Goal: Answer question/provide support: Share knowledge or assist other users

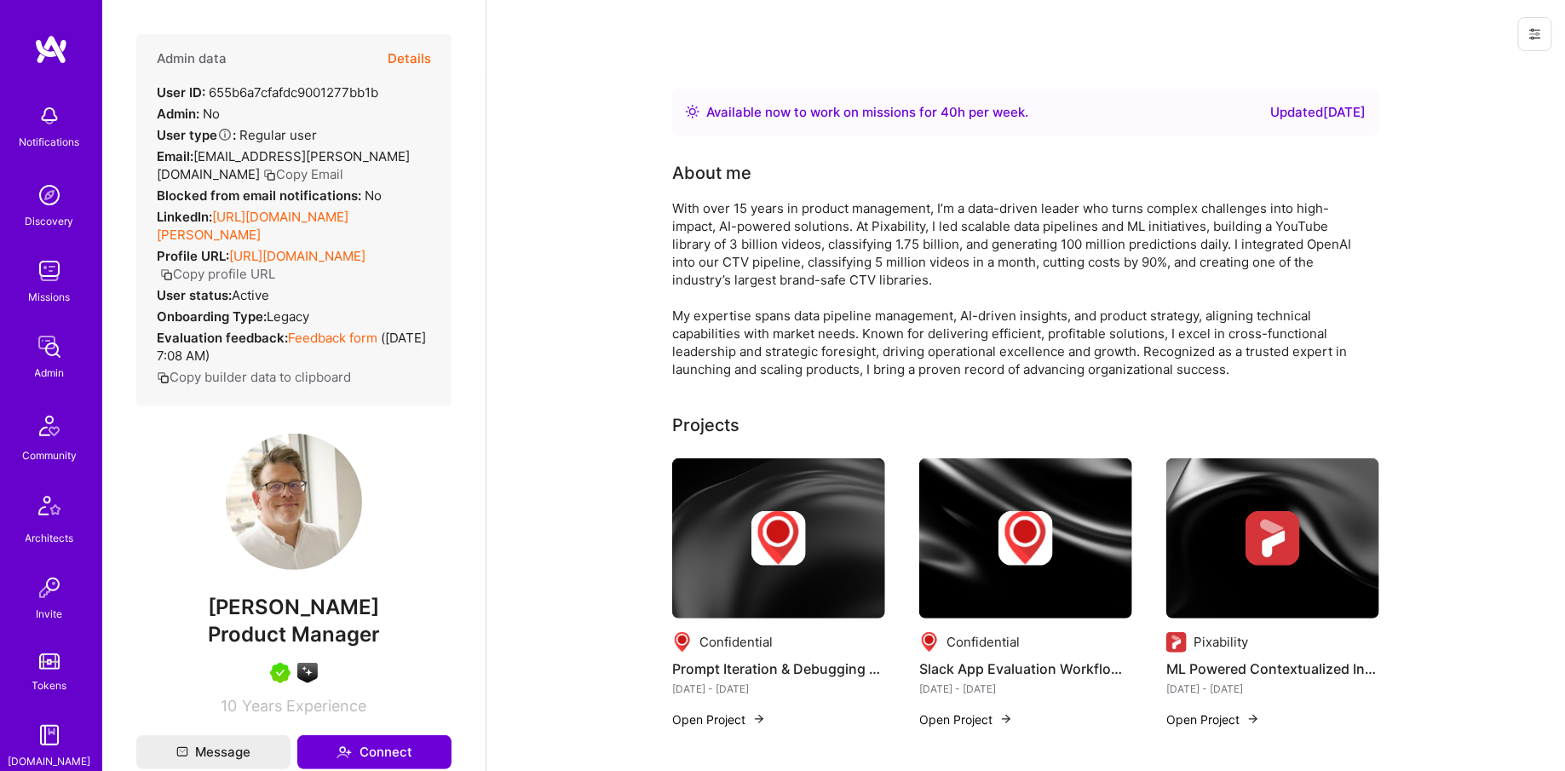
scroll to position [316, 0]
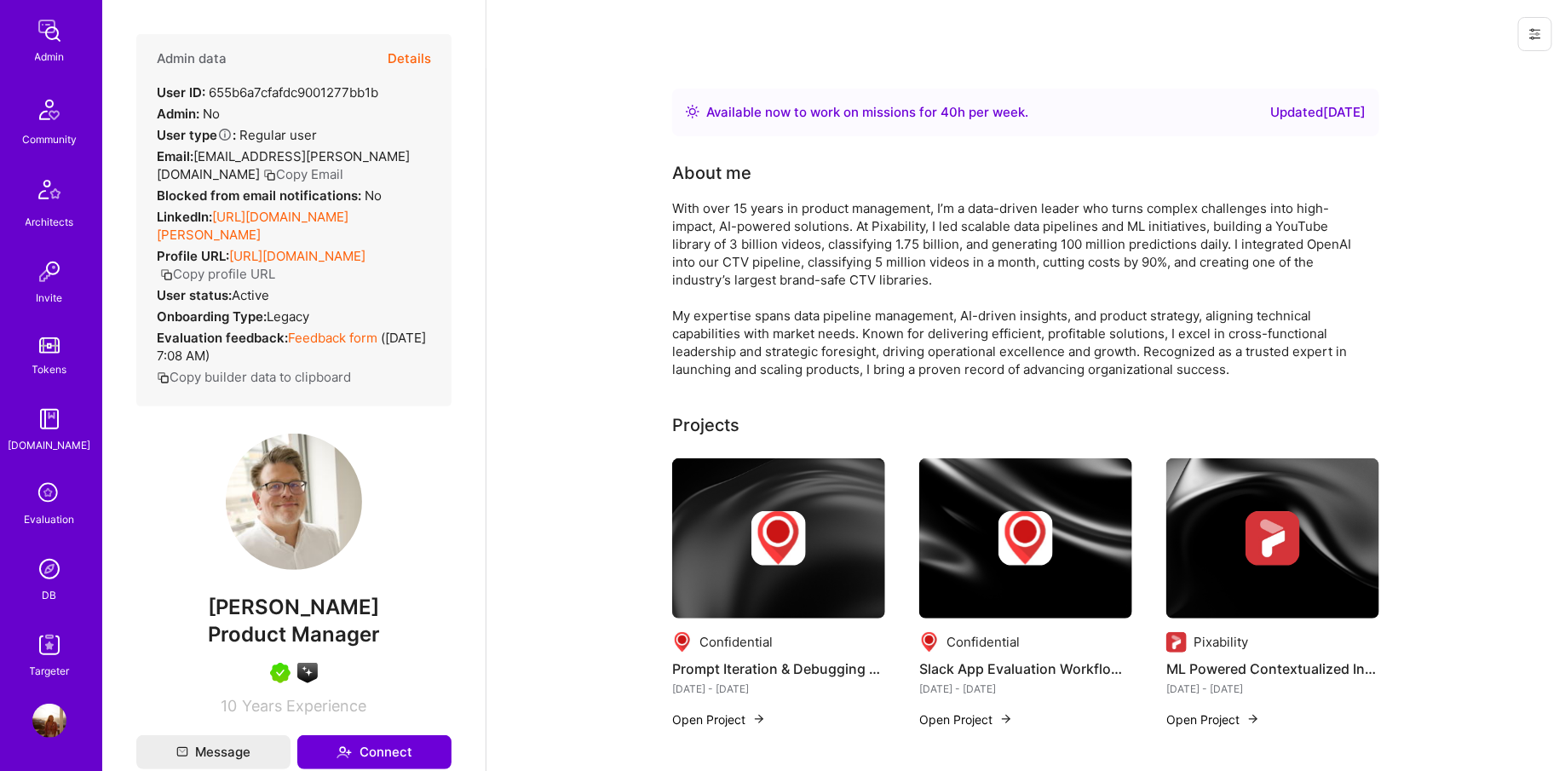
click at [49, 582] on img at bounding box center [49, 569] width 34 height 34
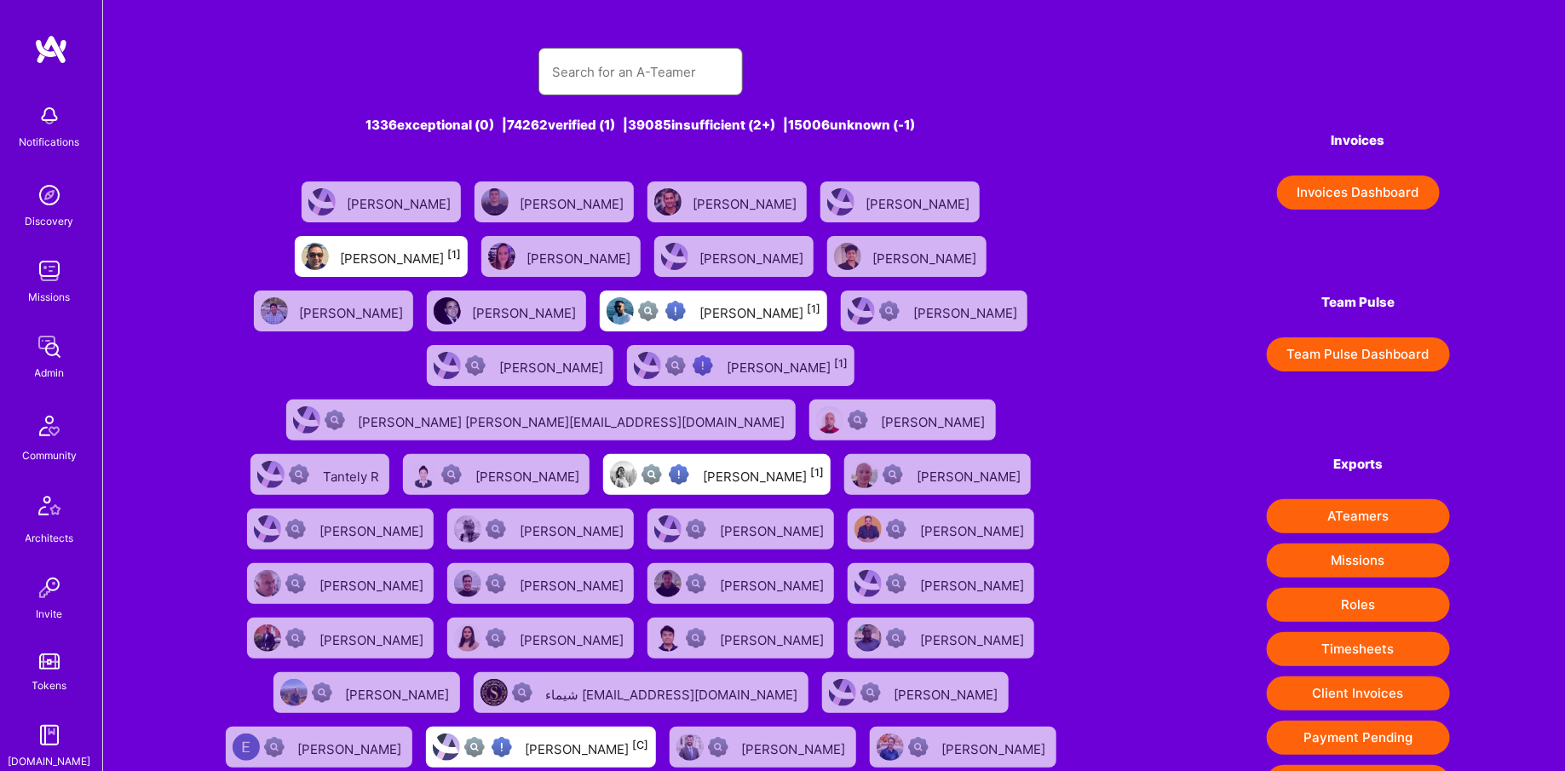
click at [623, 66] on input "text" at bounding box center [640, 71] width 177 height 43
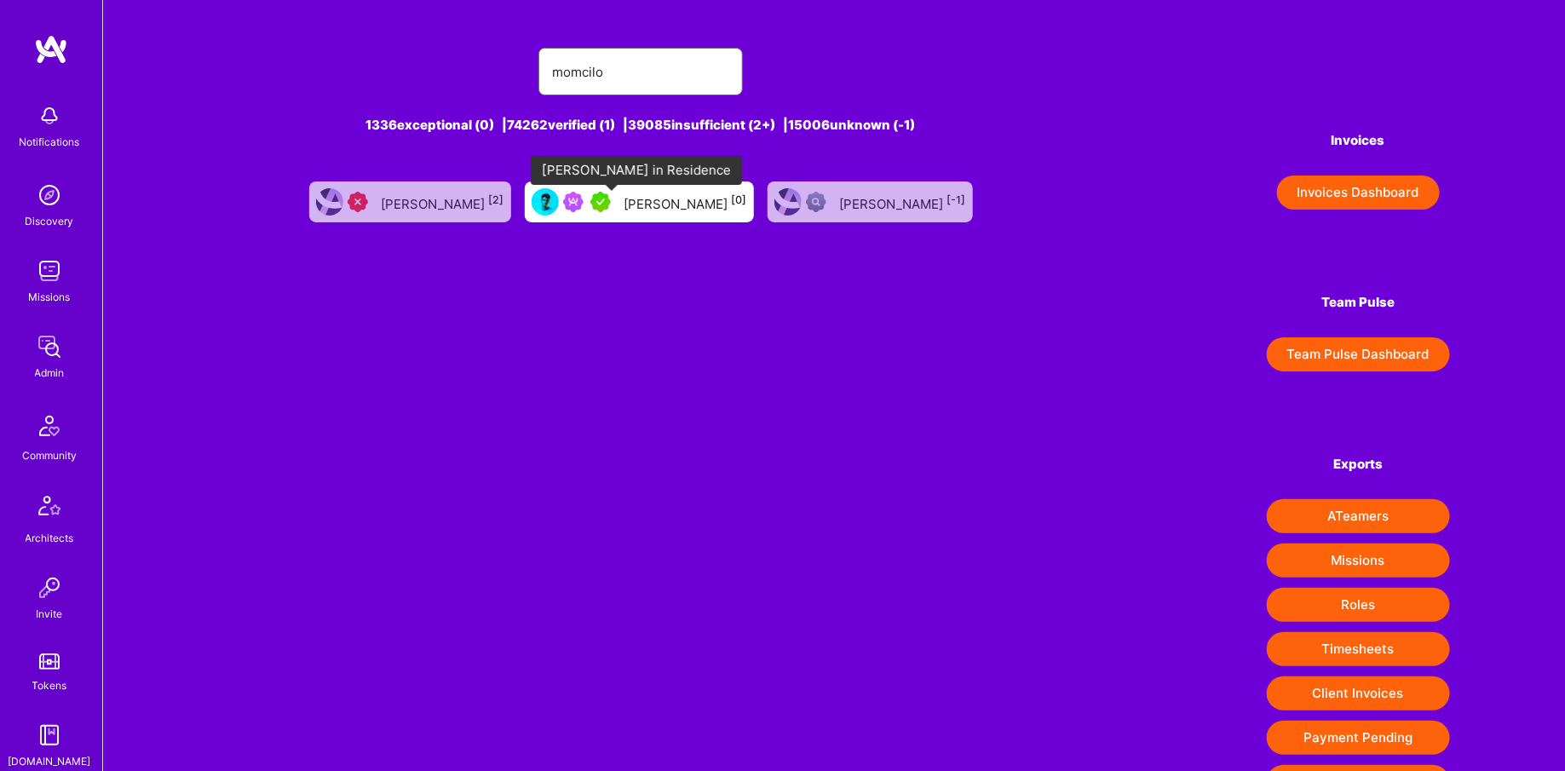
type input "momcilo"
click at [611, 194] on img at bounding box center [601, 202] width 20 height 20
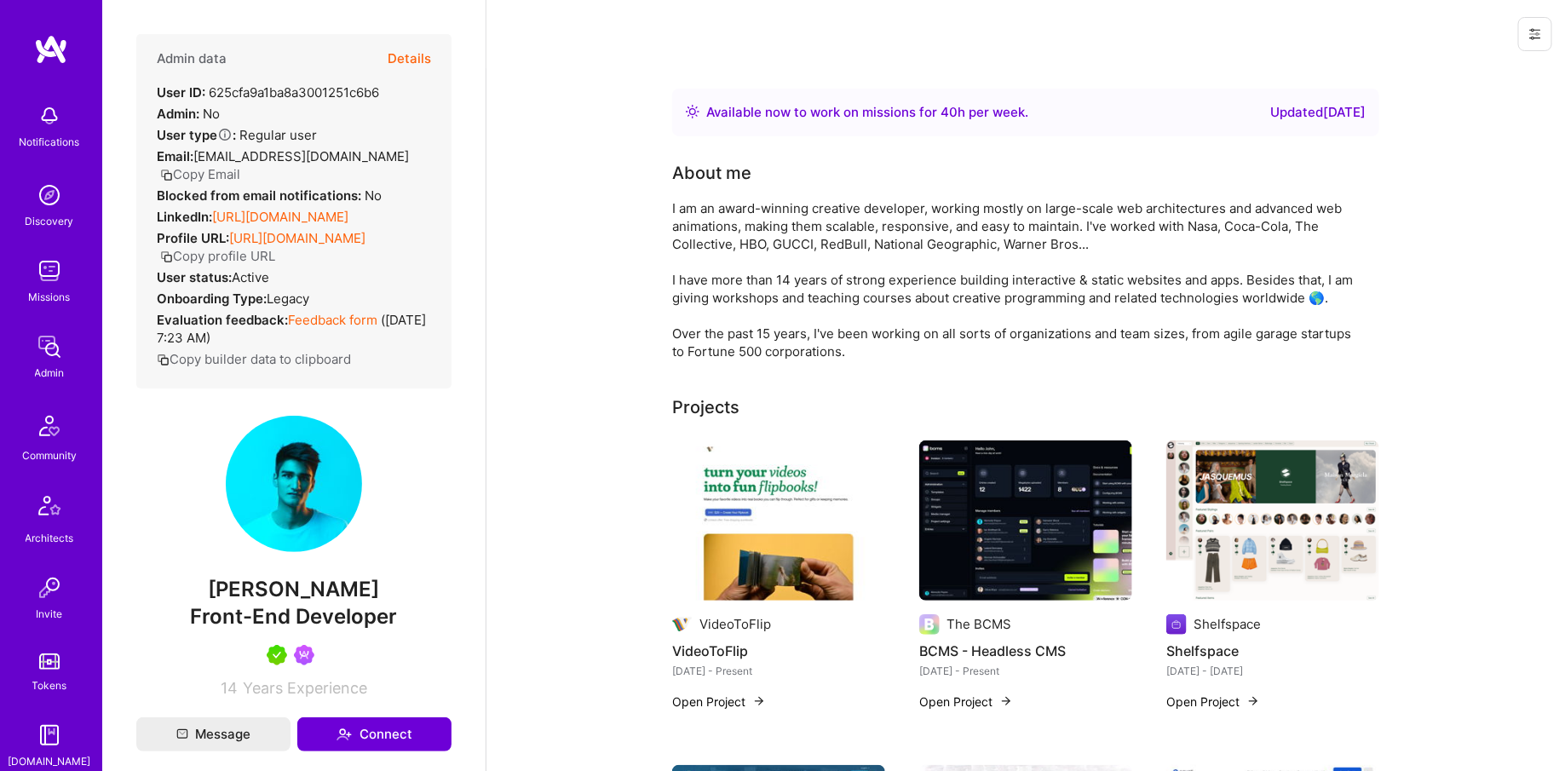
click at [408, 47] on button "Details" at bounding box center [409, 58] width 43 height 49
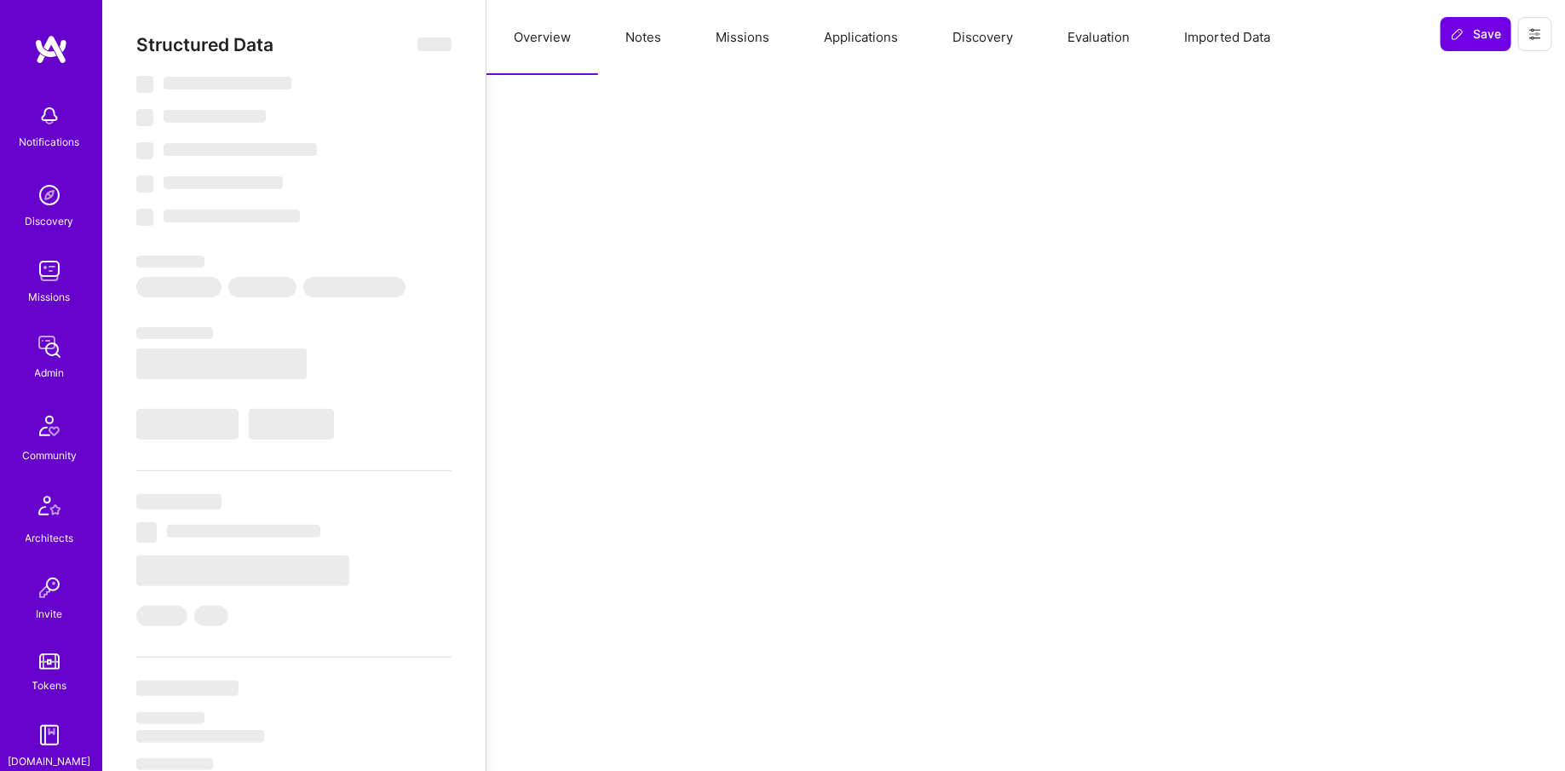
click at [754, 46] on button "Missions" at bounding box center [743, 37] width 108 height 75
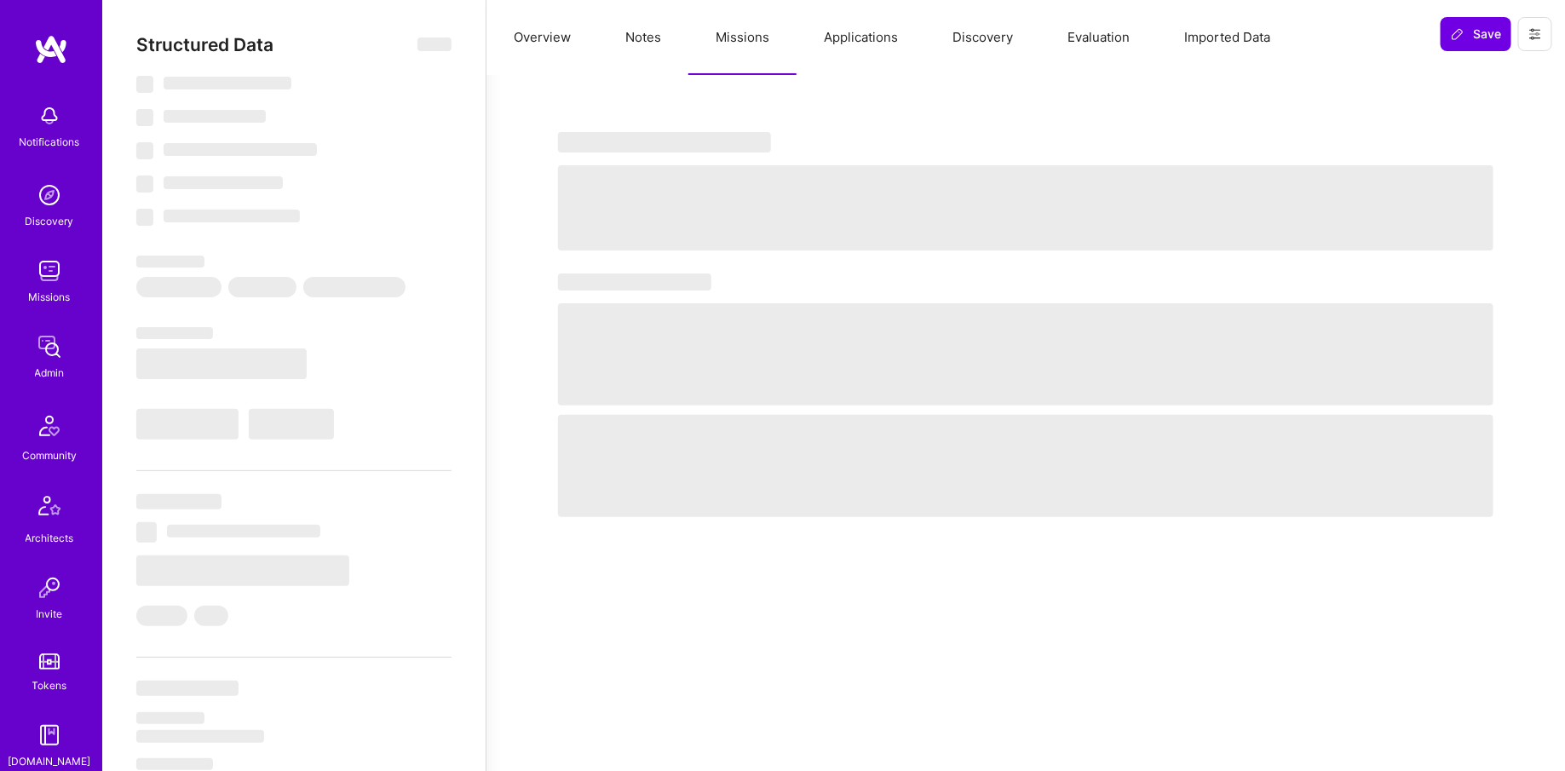
select select "Right Now"
select select "5"
select select "4"
select select "7"
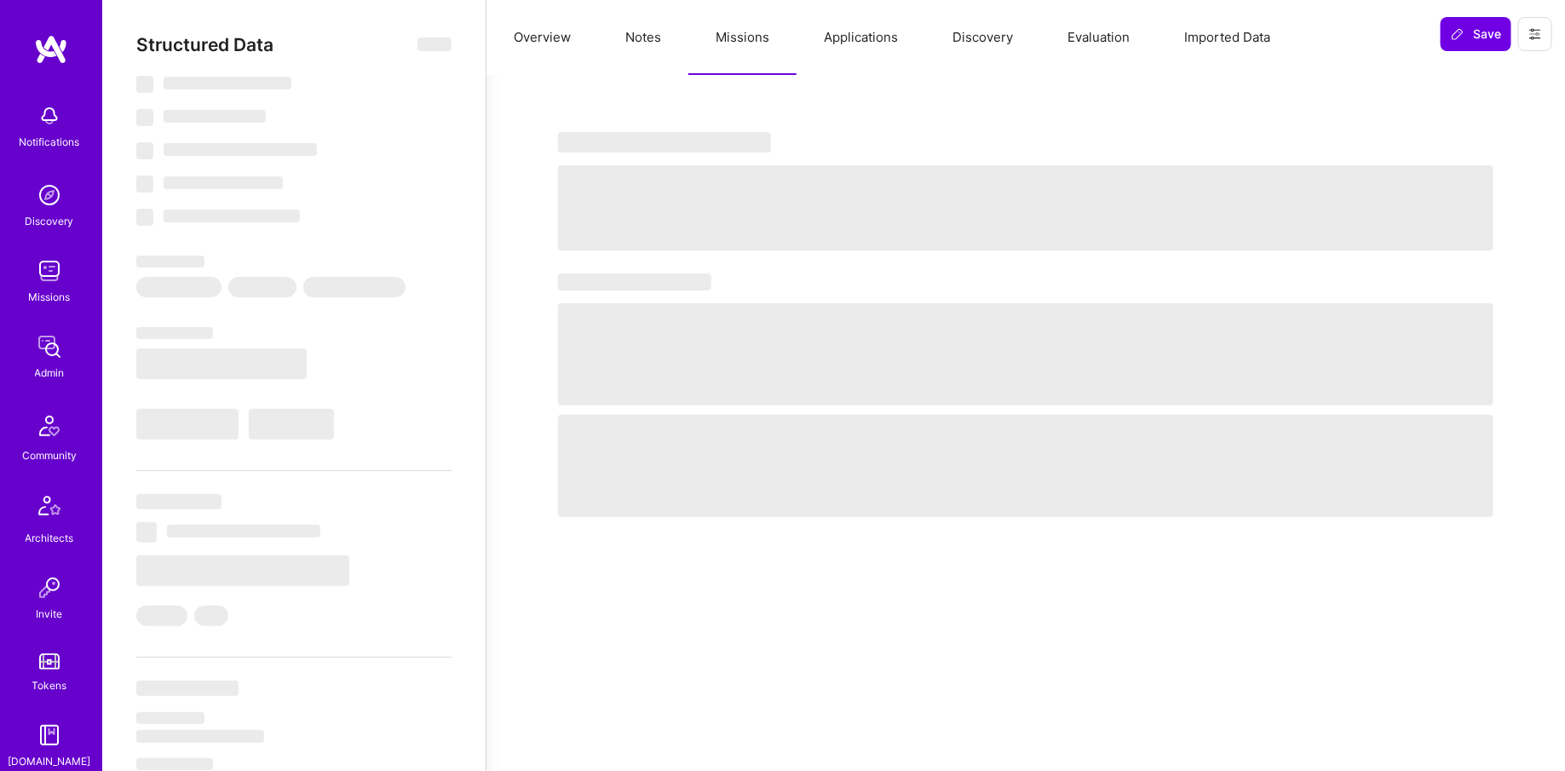
select select "RS"
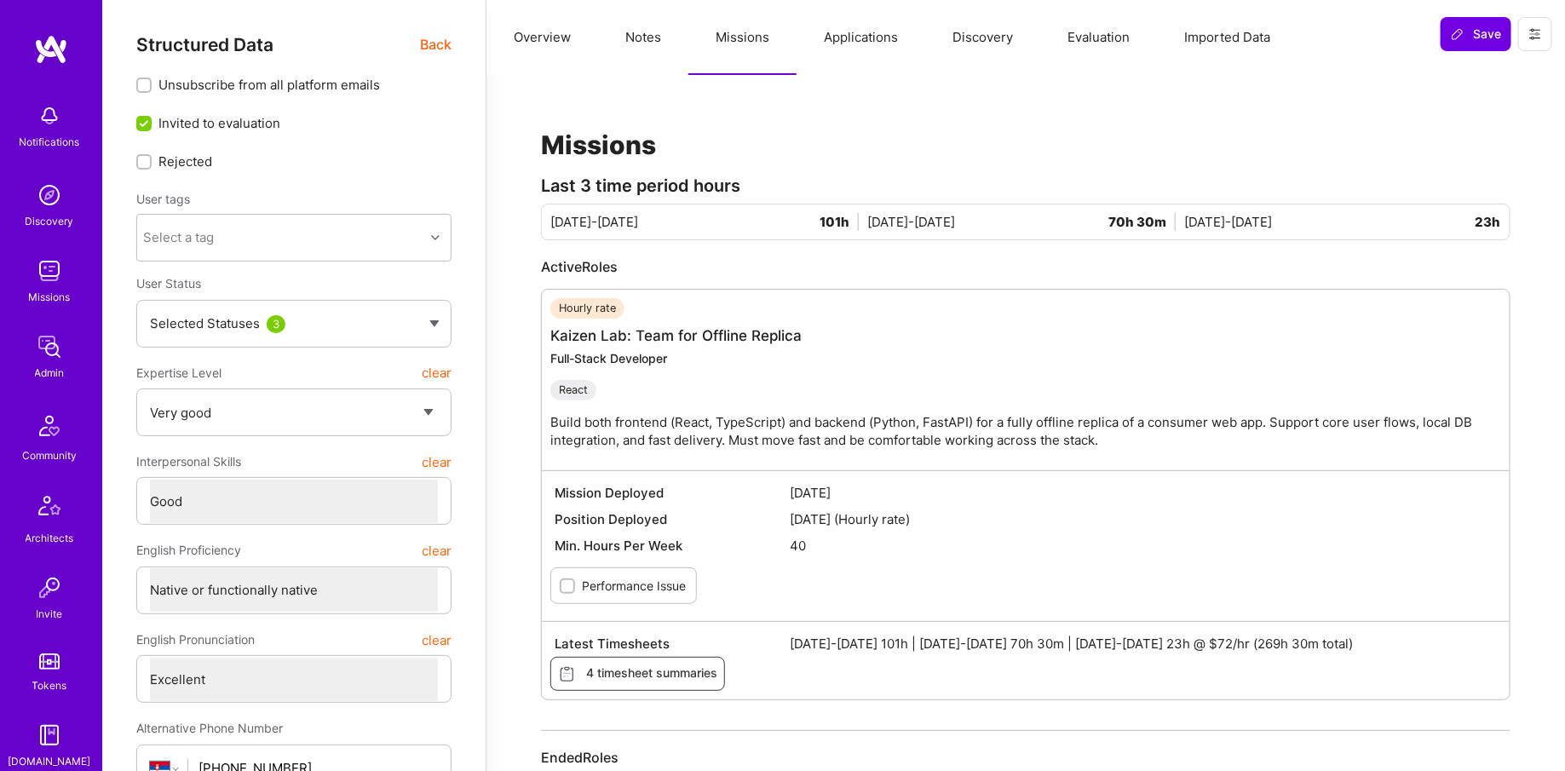
click at [709, 324] on div "Hourly rate Kaizen Lab: Team for Offline Replica Full-Stack Developer React Bui…" at bounding box center [1034, 380] width 968 height 164
click at [709, 334] on link "Kaizen Lab: Team for Offline Replica" at bounding box center [676, 335] width 252 height 17
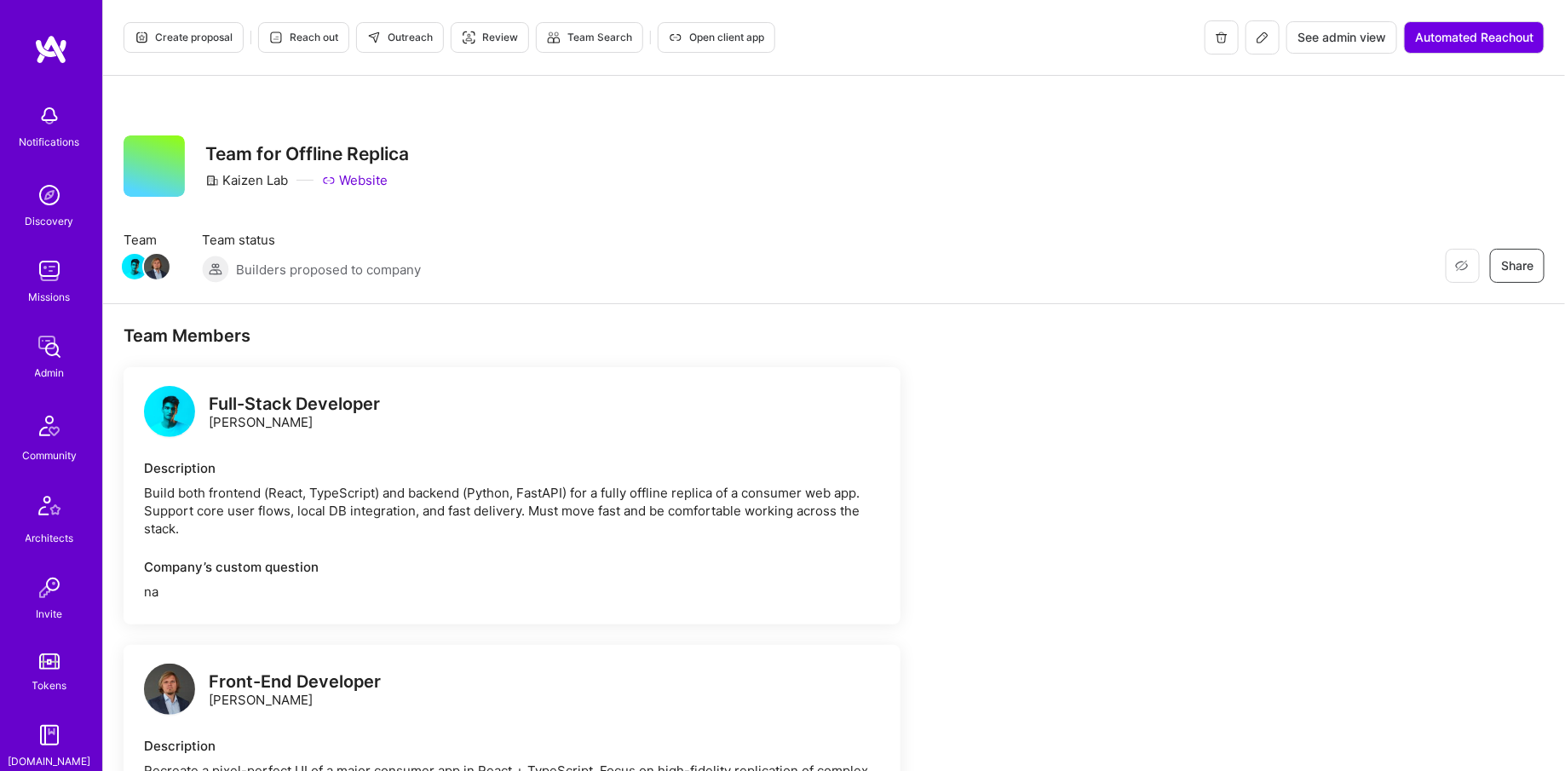
click at [1304, 29] on span "See admin view" at bounding box center [1342, 37] width 89 height 17
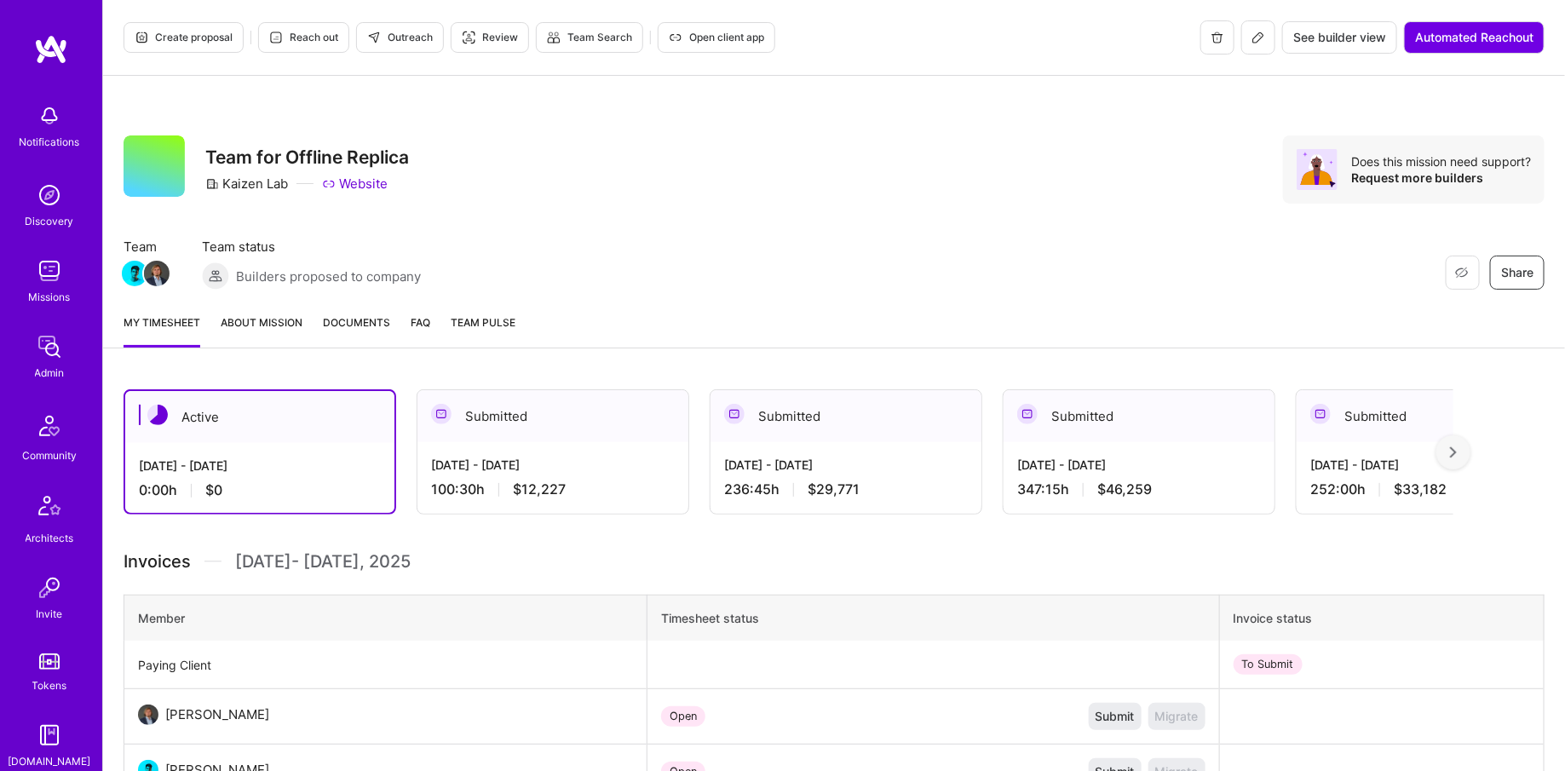
click at [1259, 37] on icon at bounding box center [1259, 37] width 10 height 10
click at [717, 33] on span "Open client app" at bounding box center [716, 37] width 95 height 15
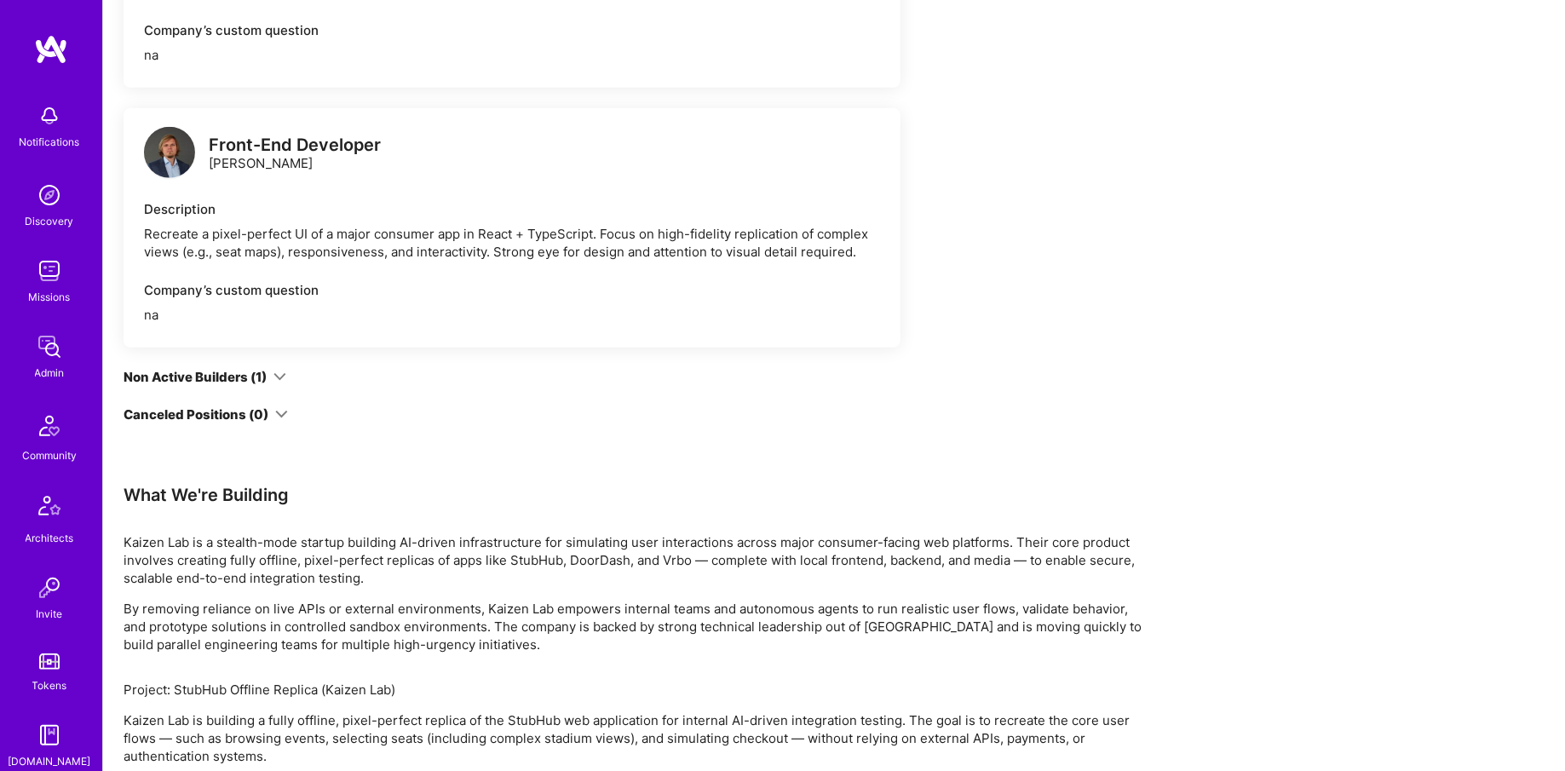
scroll to position [767, 0]
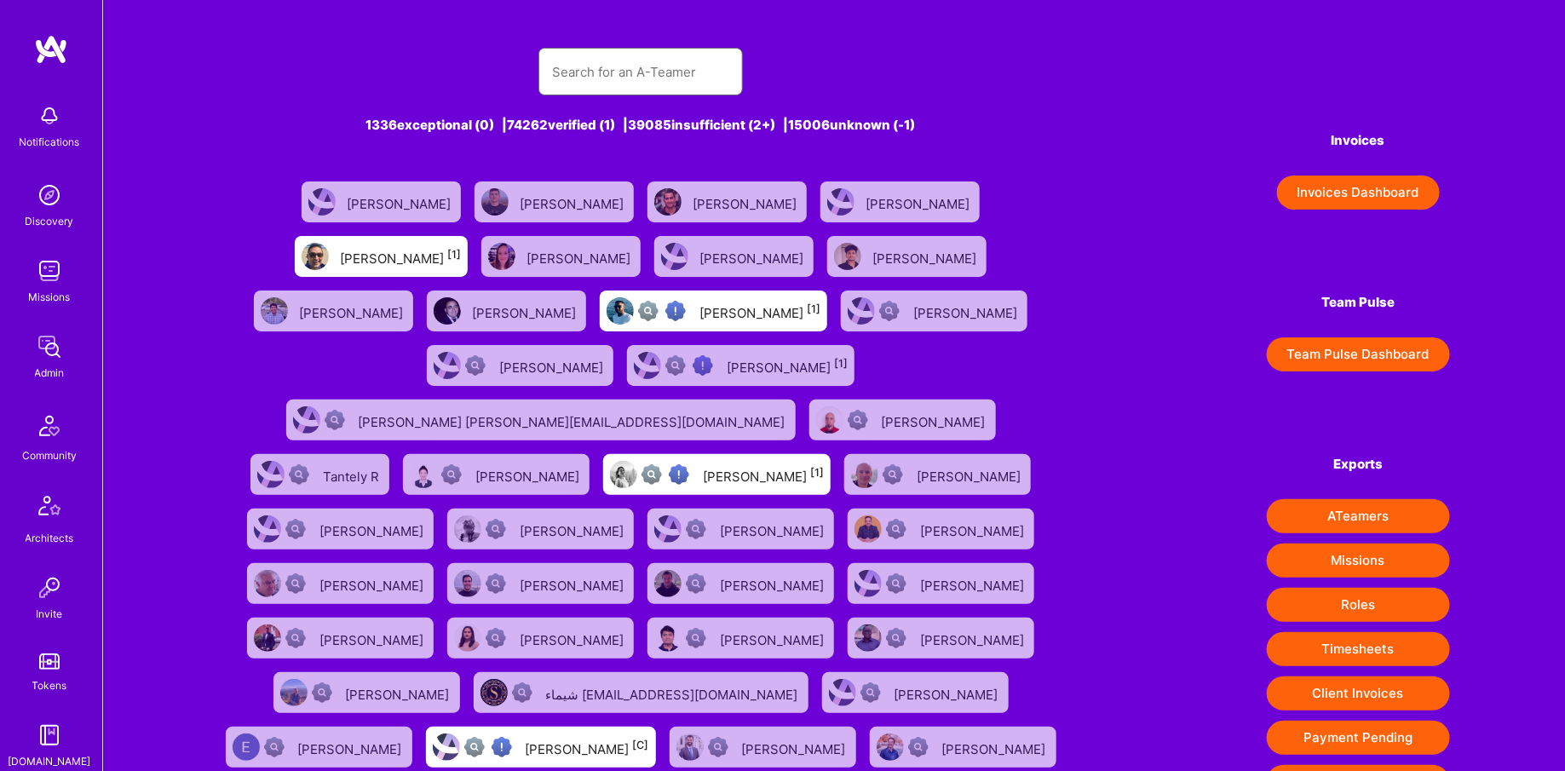
click at [606, 66] on input "text" at bounding box center [640, 71] width 177 height 43
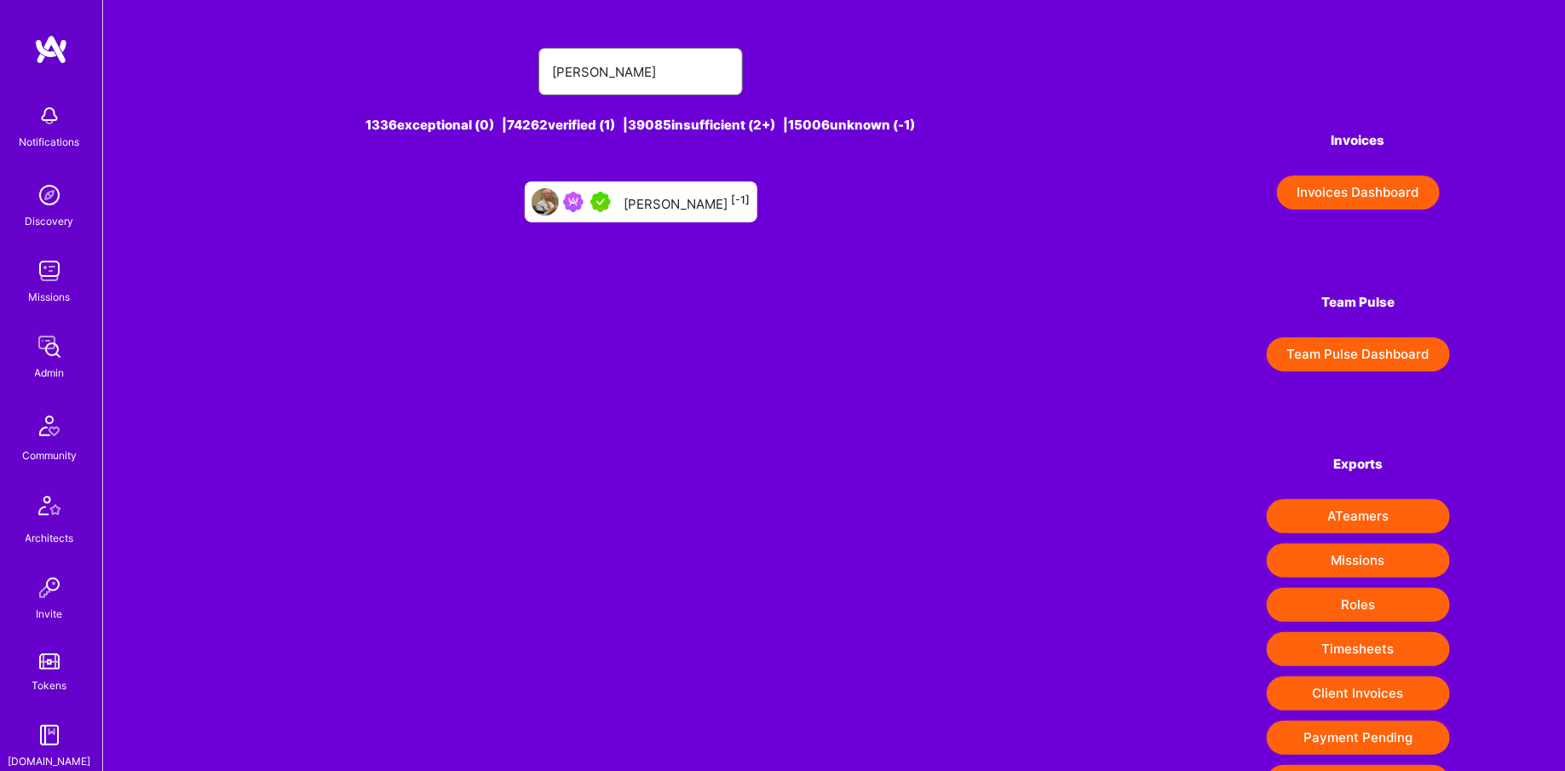
type input "[PERSON_NAME]"
click at [647, 199] on div "[PERSON_NAME] [-1]" at bounding box center [688, 202] width 126 height 22
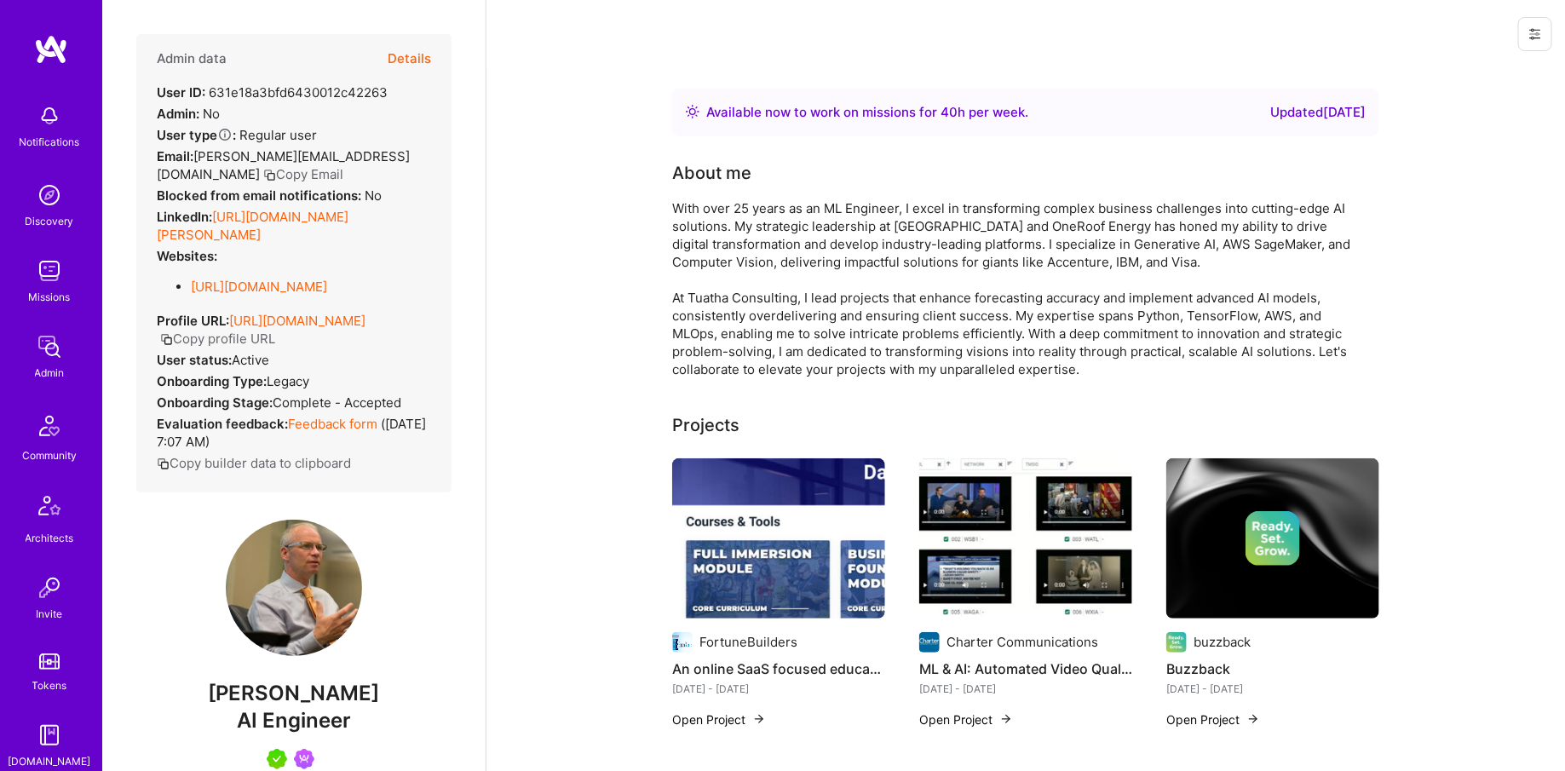
click at [412, 40] on button "Details" at bounding box center [409, 58] width 43 height 49
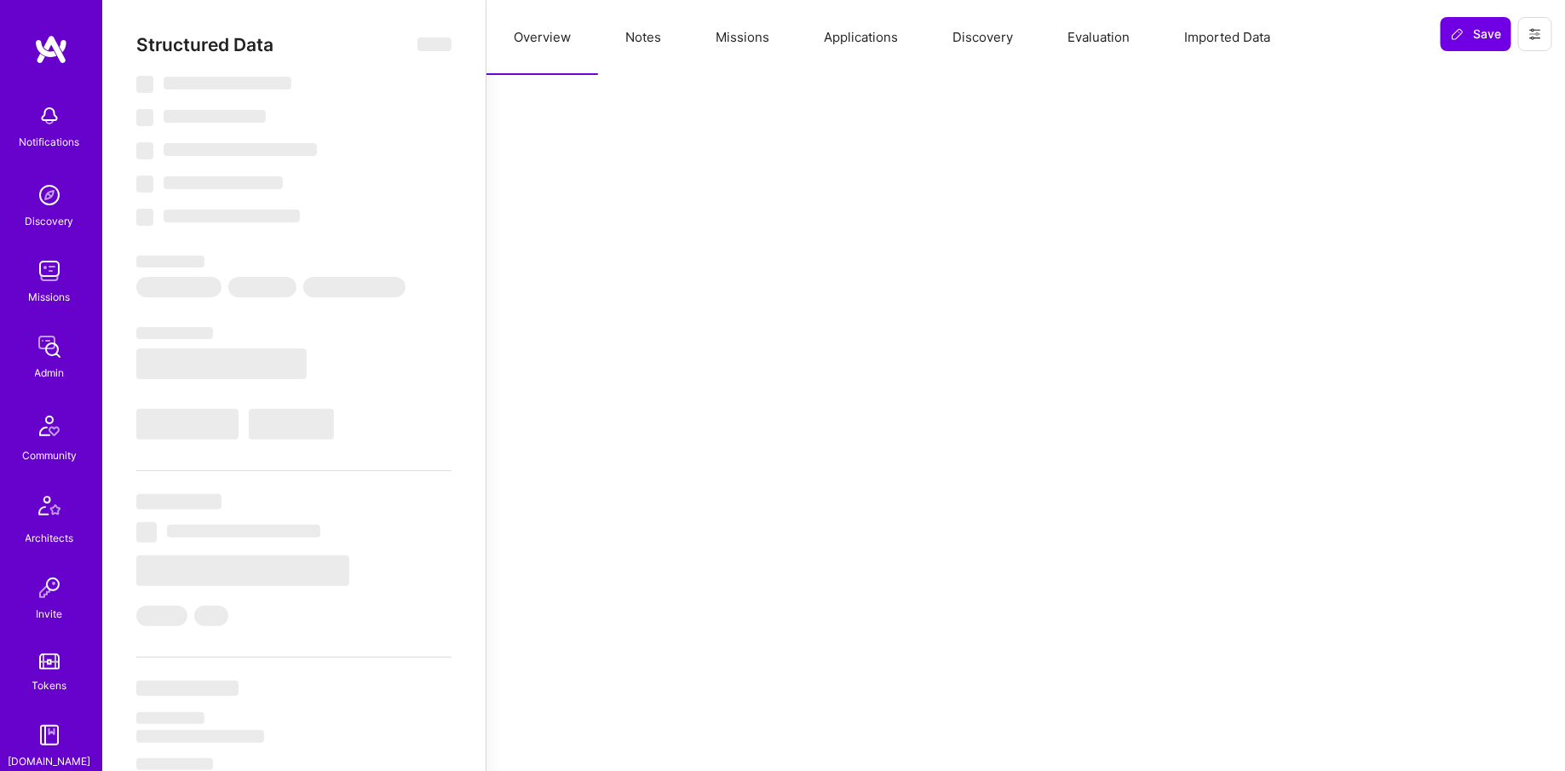
type textarea "x"
select select "Right Now"
select select "5"
select select "4"
select select "7"
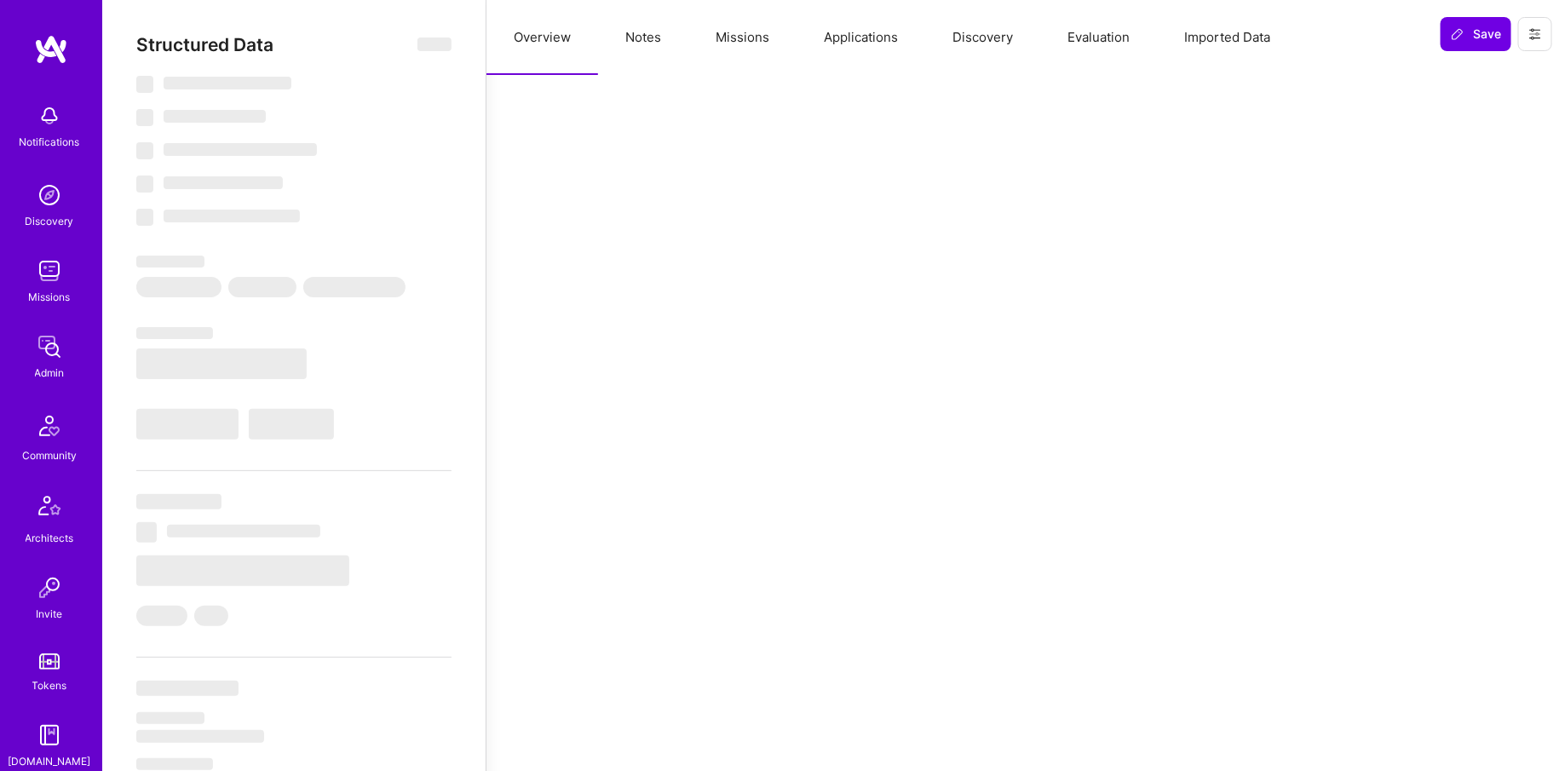
select select "7"
select select "US"
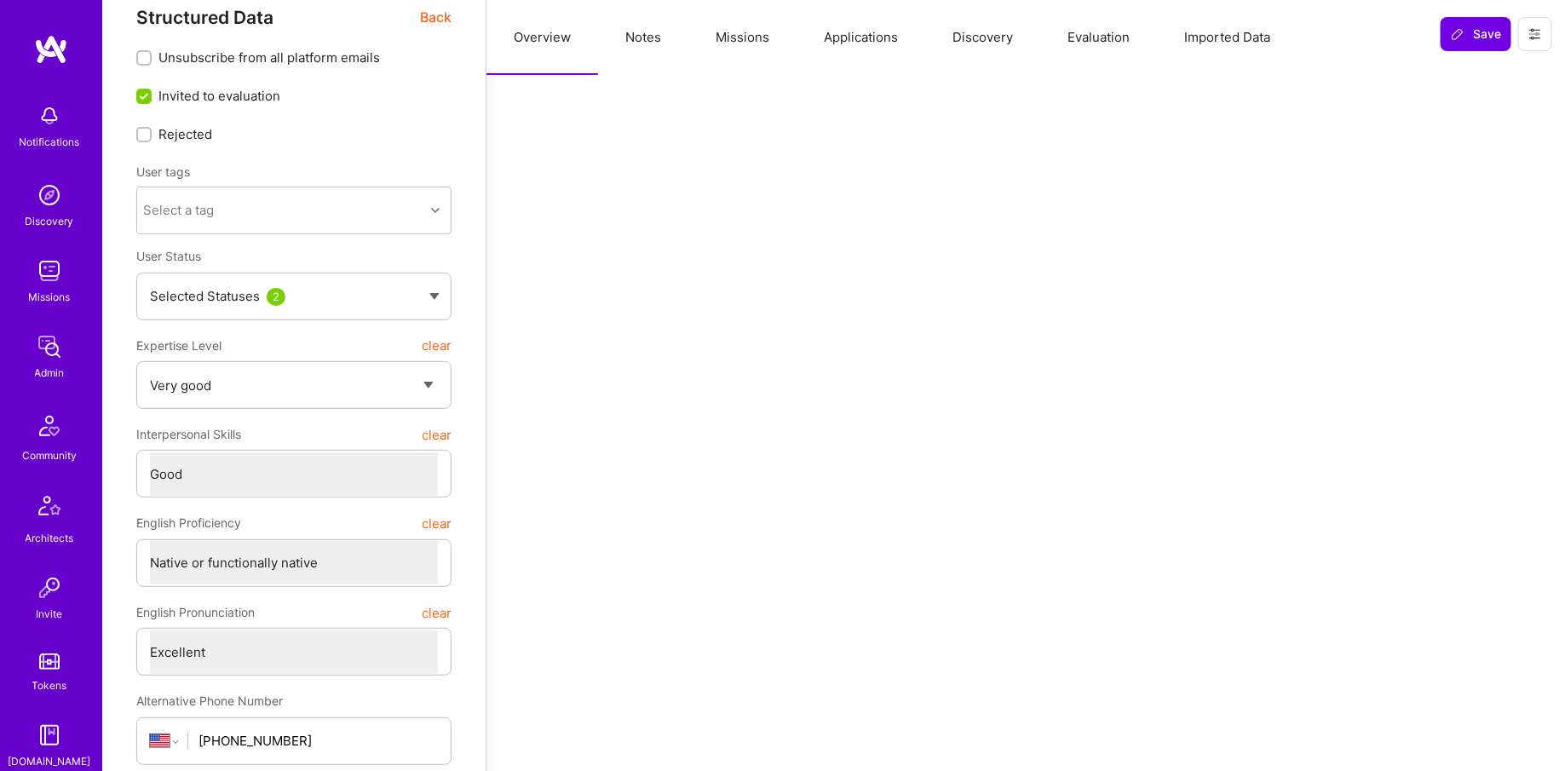
scroll to position [22, 0]
